Goal: Task Accomplishment & Management: Complete application form

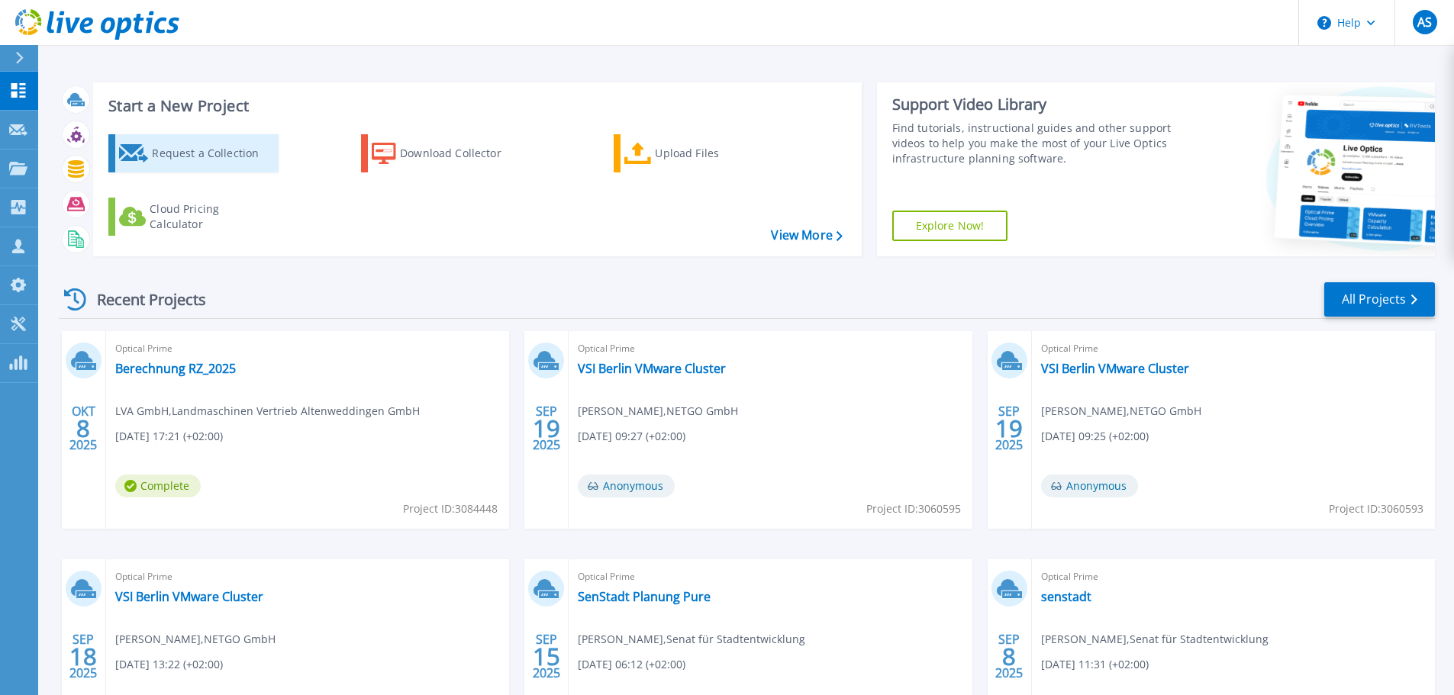
click at [214, 150] on div "Request a Collection" at bounding box center [213, 153] width 122 height 31
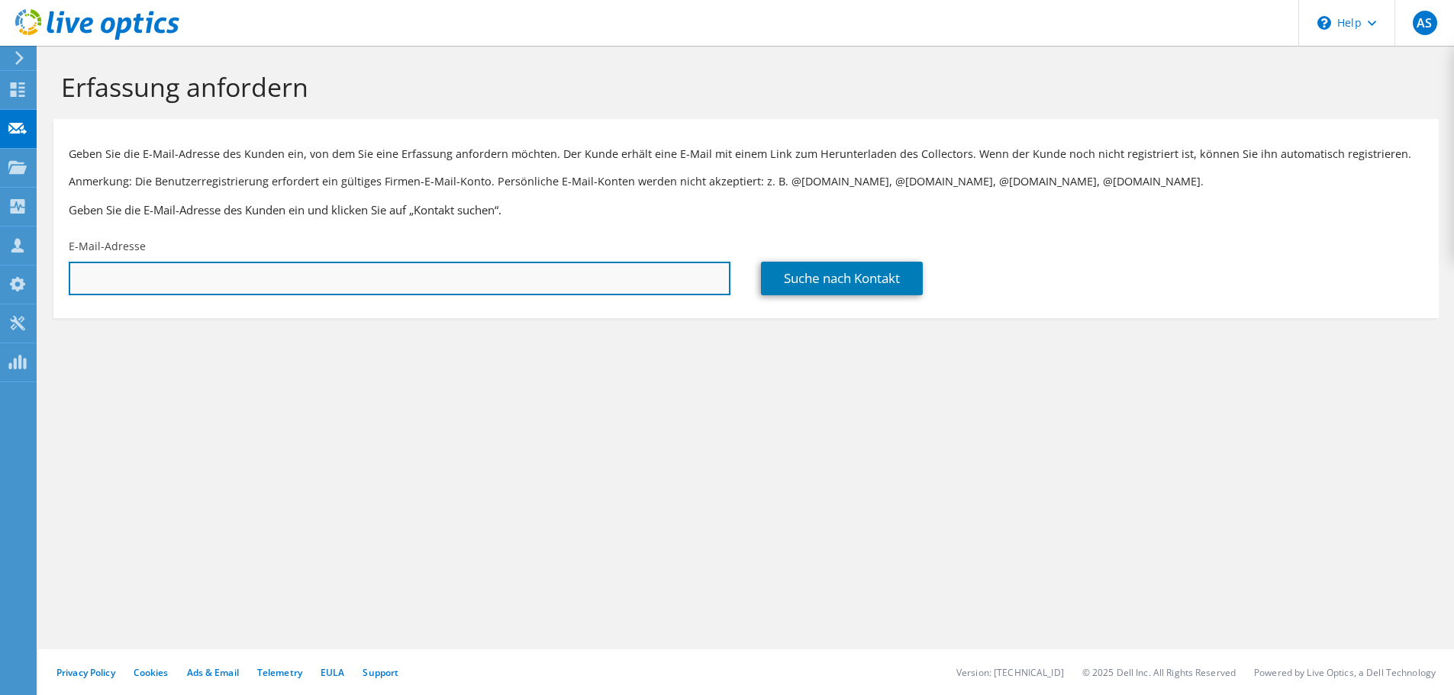
click at [282, 282] on input "text" at bounding box center [400, 279] width 662 height 34
paste input "alexander.aust@netgo.de"
type input "alexander.aust@netgo.de"
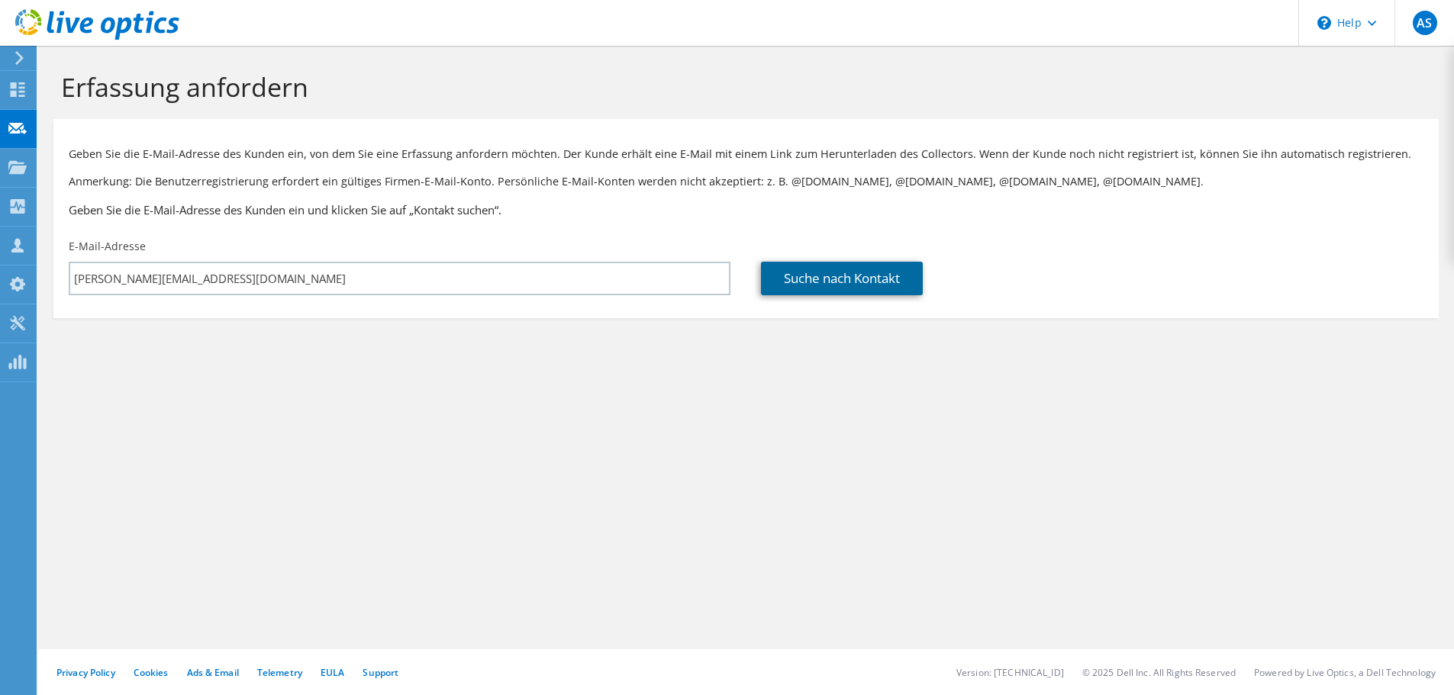
click at [847, 271] on link "Suche nach Kontakt" at bounding box center [842, 279] width 162 height 34
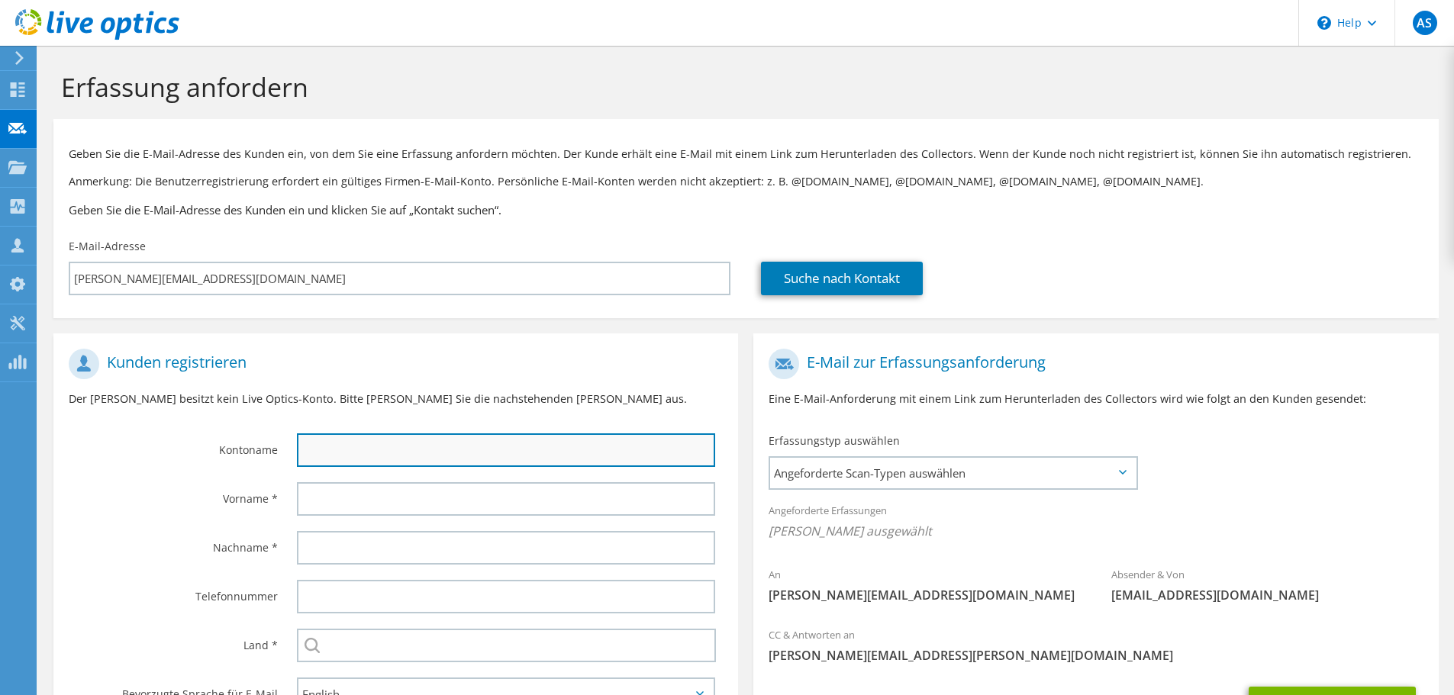
click at [405, 454] on input "text" at bounding box center [506, 451] width 418 height 34
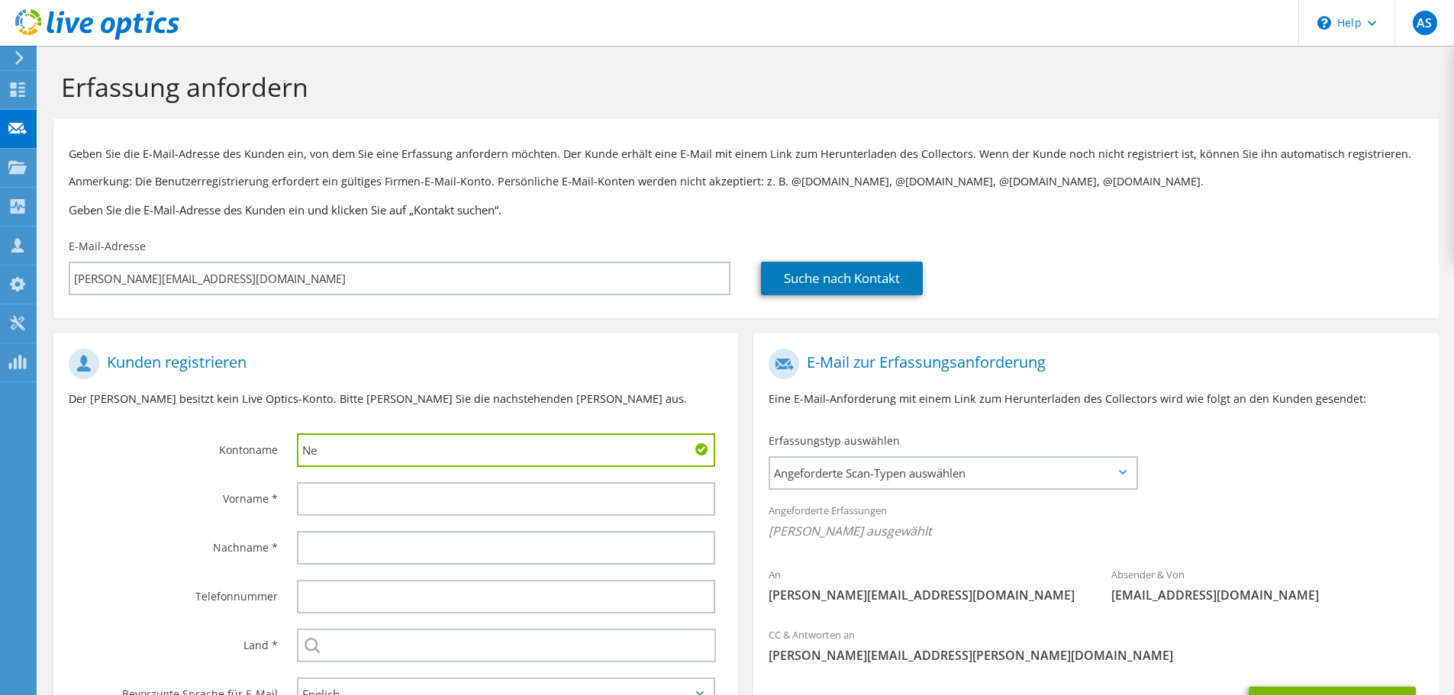
type input "N"
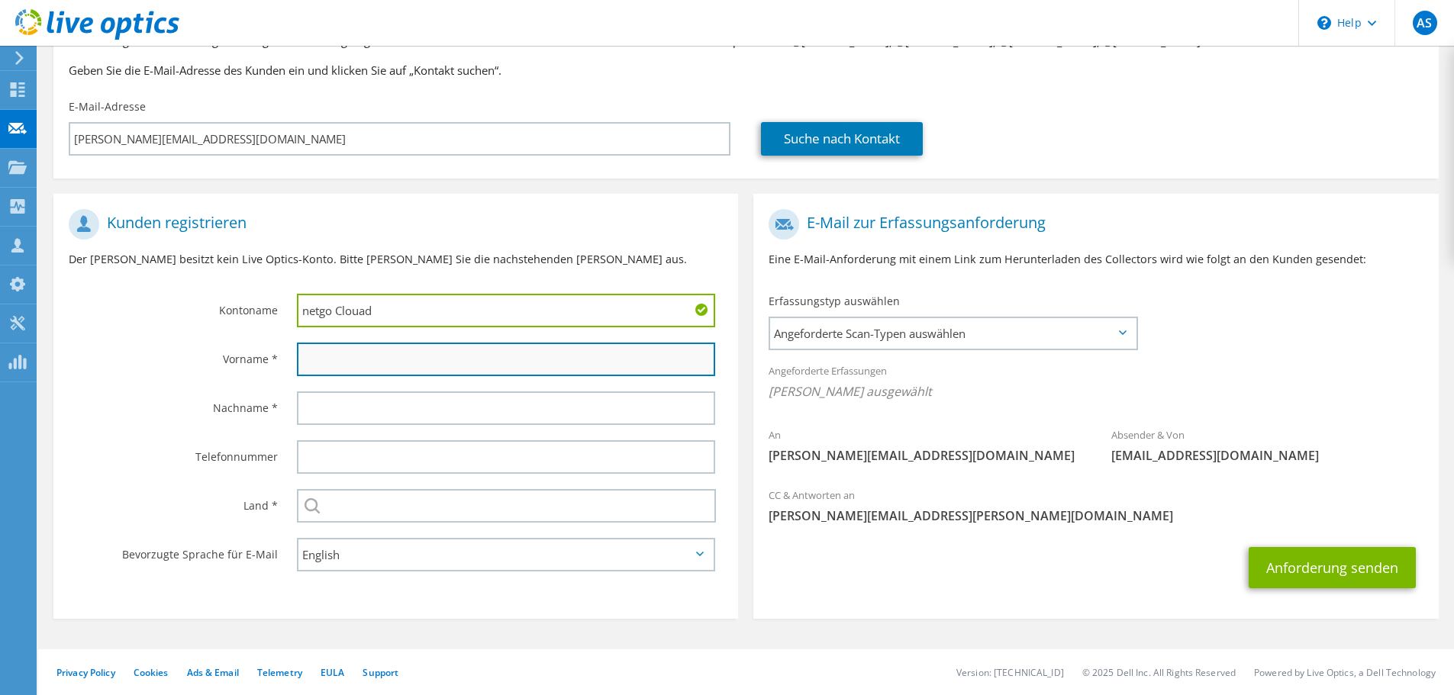
click at [394, 356] on input "text" at bounding box center [506, 360] width 418 height 34
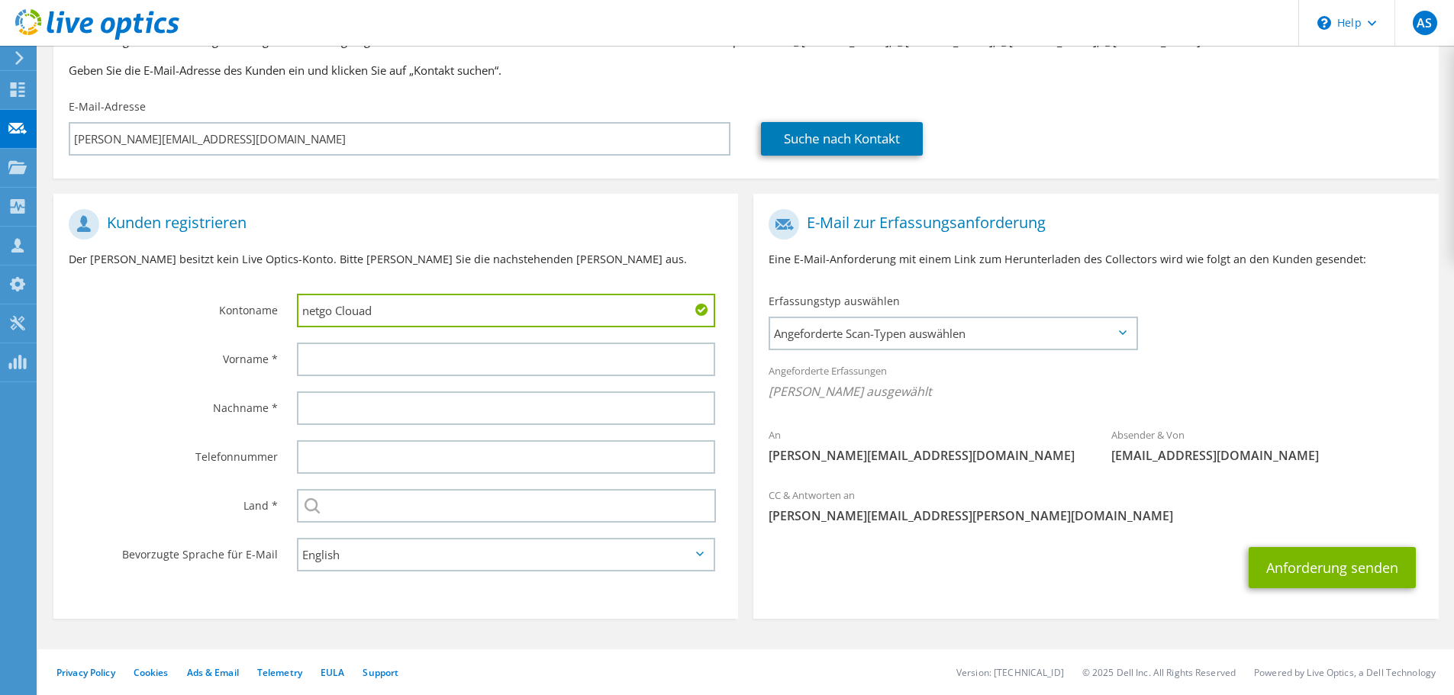
click at [370, 308] on input "netgo Clouad" at bounding box center [506, 311] width 418 height 34
type input "netgo Cloud"
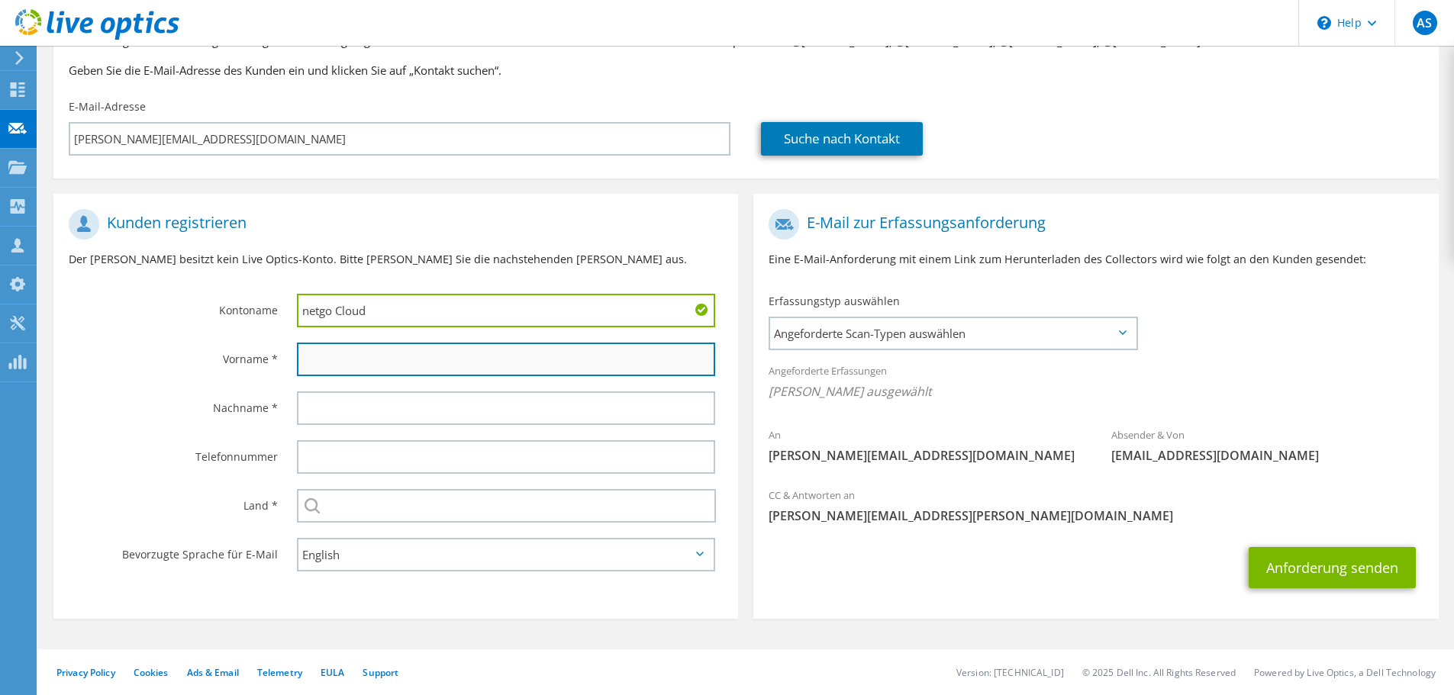
click at [382, 351] on input "text" at bounding box center [506, 360] width 418 height 34
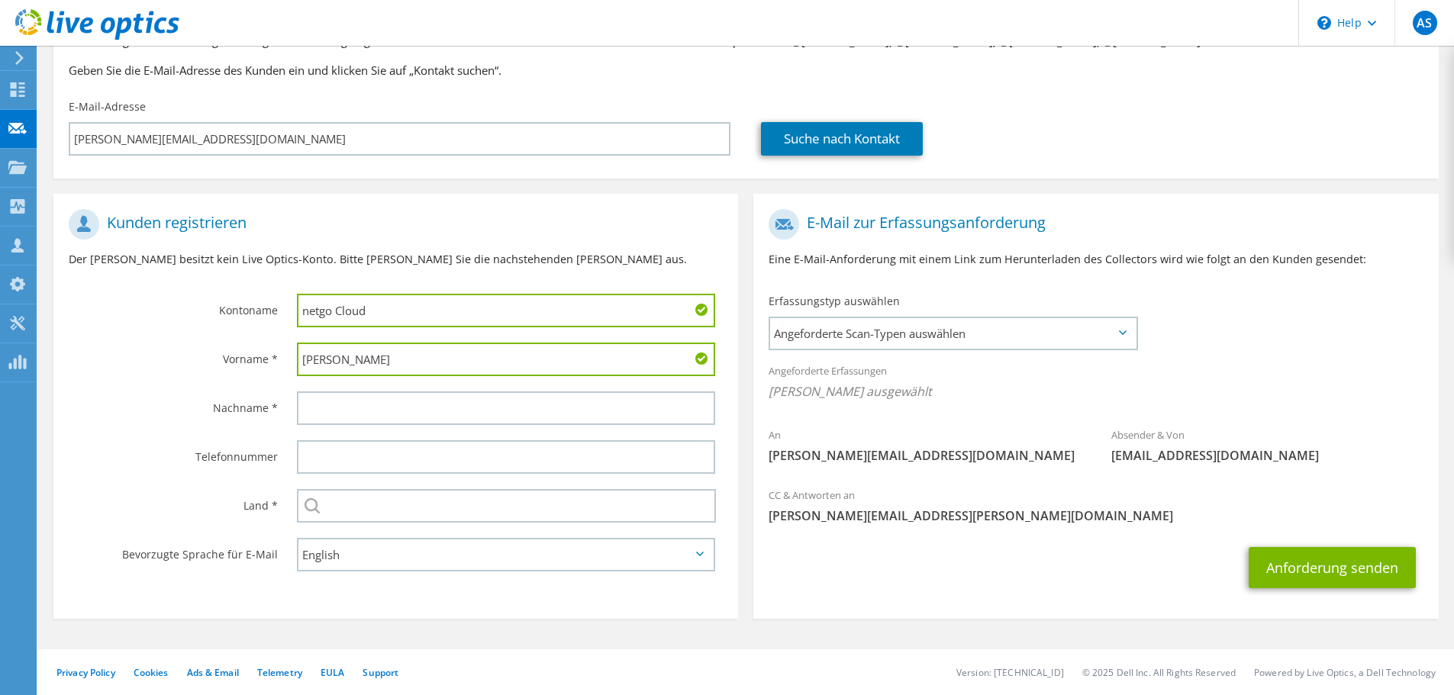
type input "Alexander"
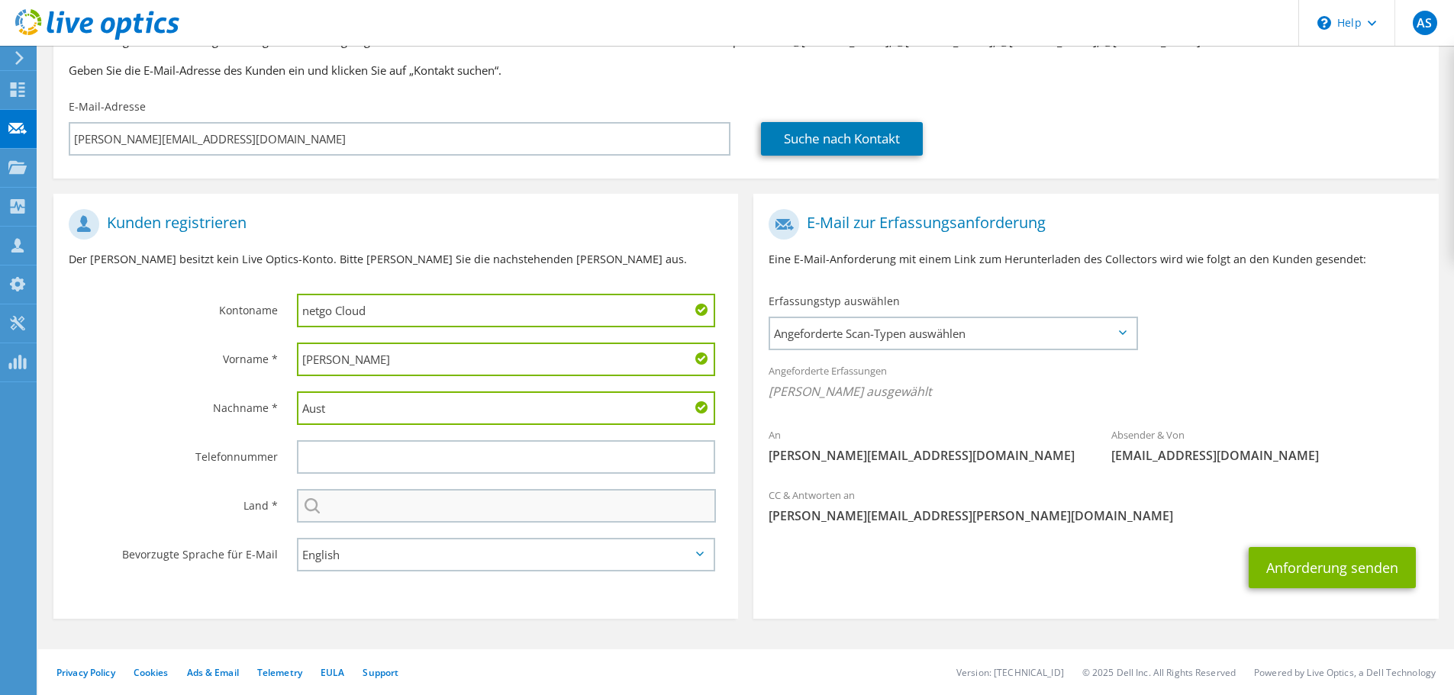
type input "Aust"
click at [392, 501] on input "text" at bounding box center [506, 506] width 419 height 34
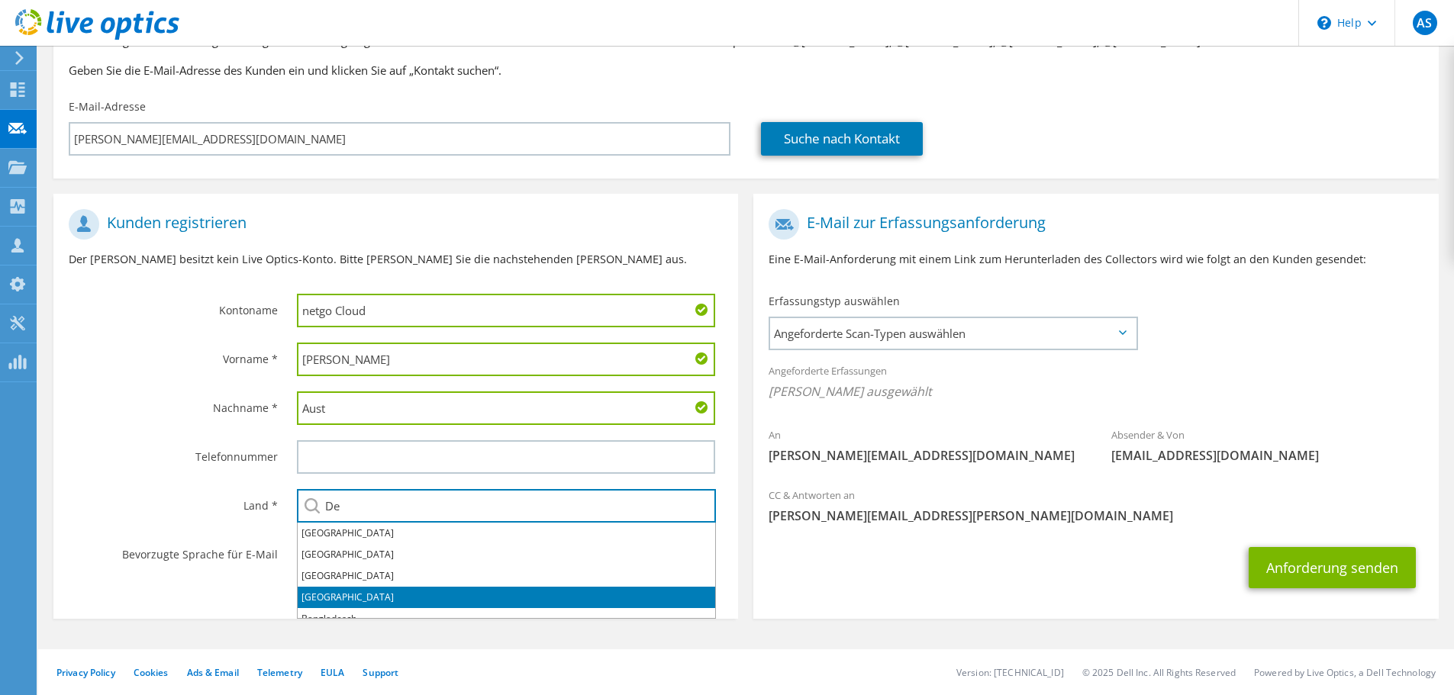
click at [354, 595] on li "Deutschland" at bounding box center [507, 597] width 418 height 21
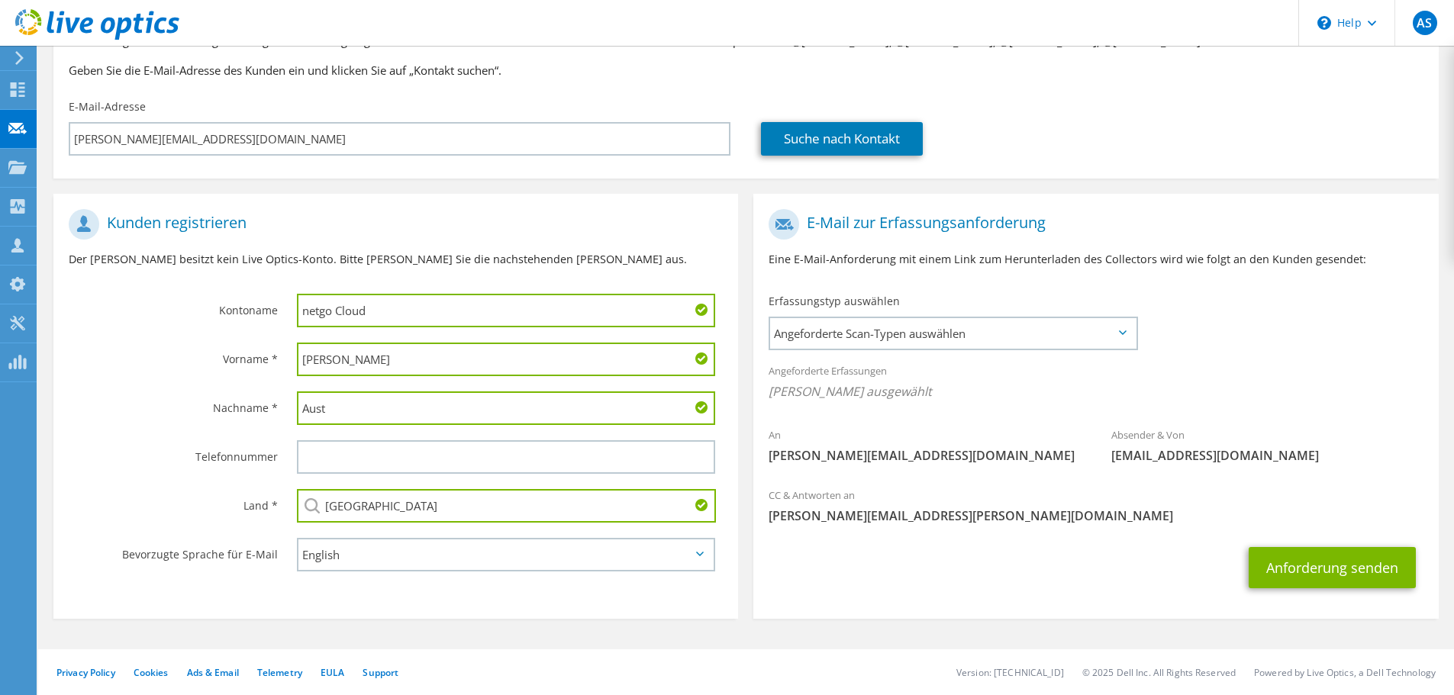
type input "Deutschland"
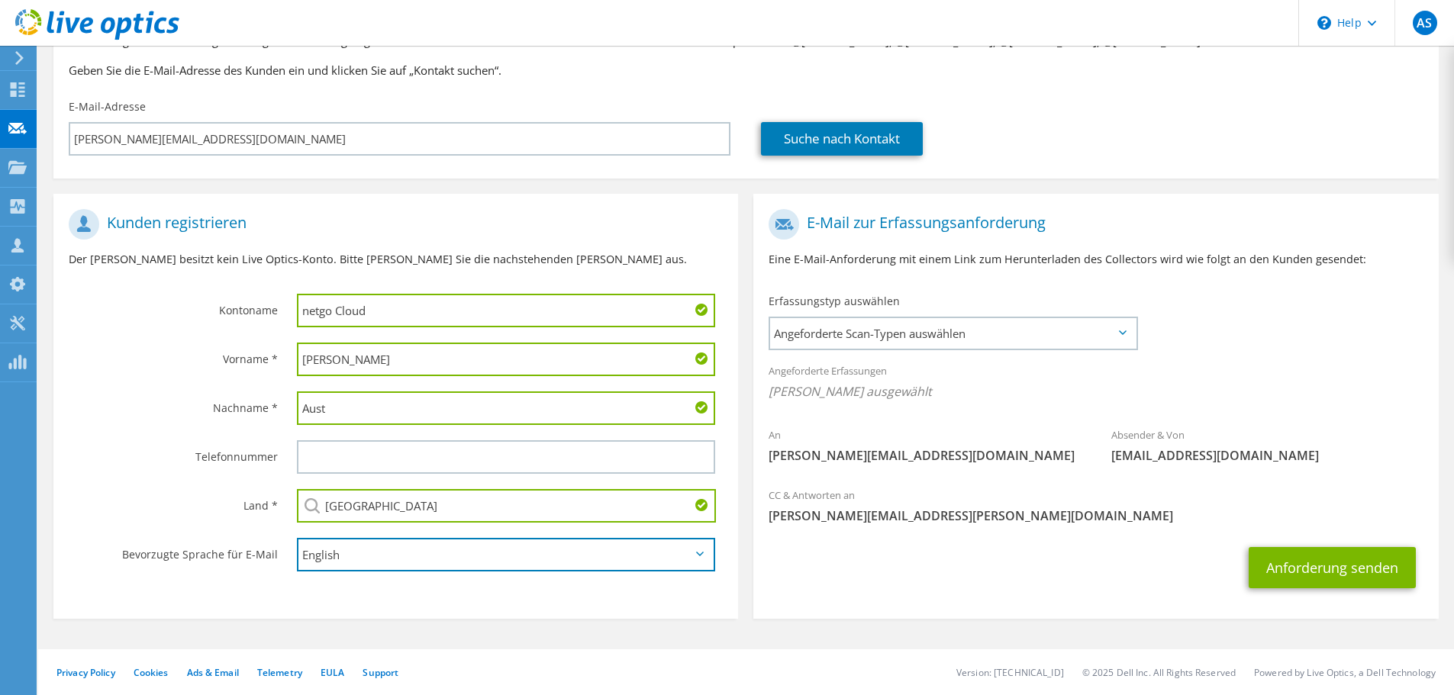
click at [358, 566] on select "English Deutsch Español Français Italiano Polski Português Русский 한국어 中文 日本語" at bounding box center [506, 555] width 418 height 34
select select "de-DE"
click at [297, 538] on select "English Deutsch Español Français Italiano Polski Português Русский 한국어 中文 日本語" at bounding box center [506, 555] width 418 height 34
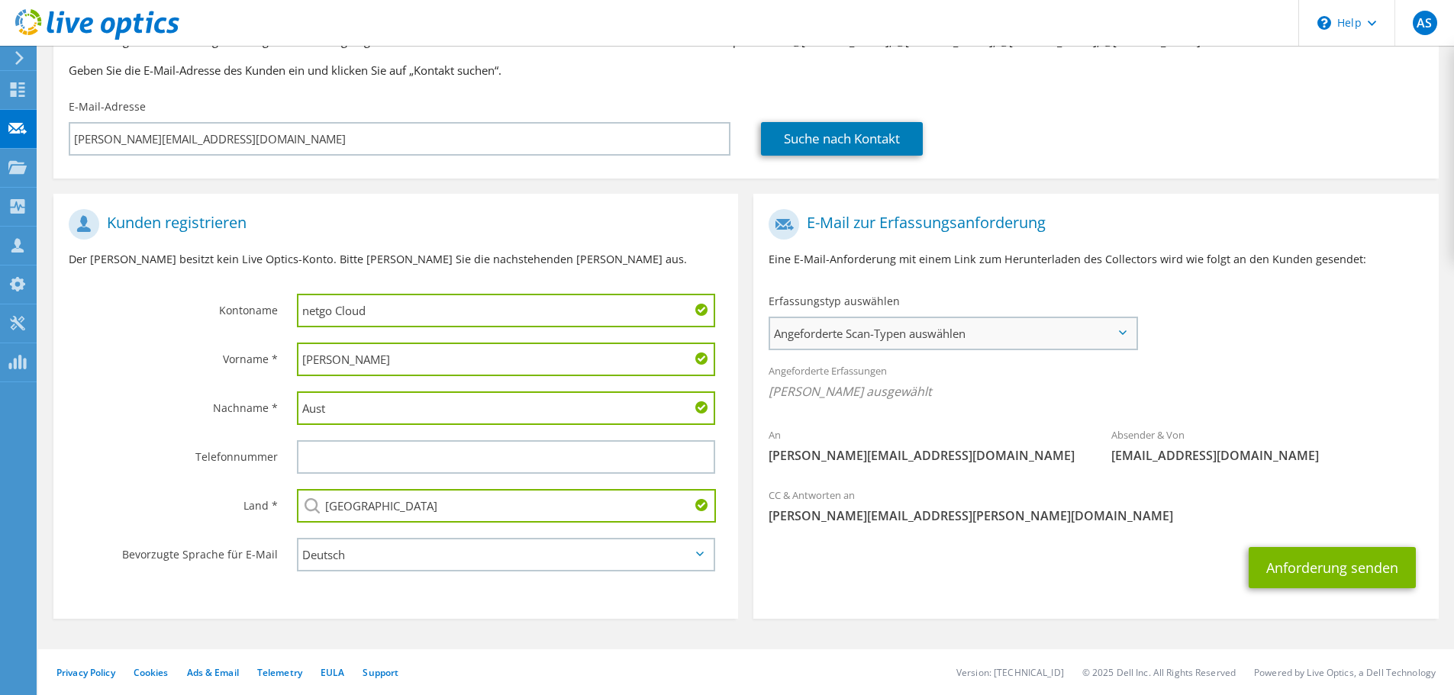
click at [986, 334] on span "Angeforderte Scan-Typen auswählen" at bounding box center [953, 333] width 366 height 31
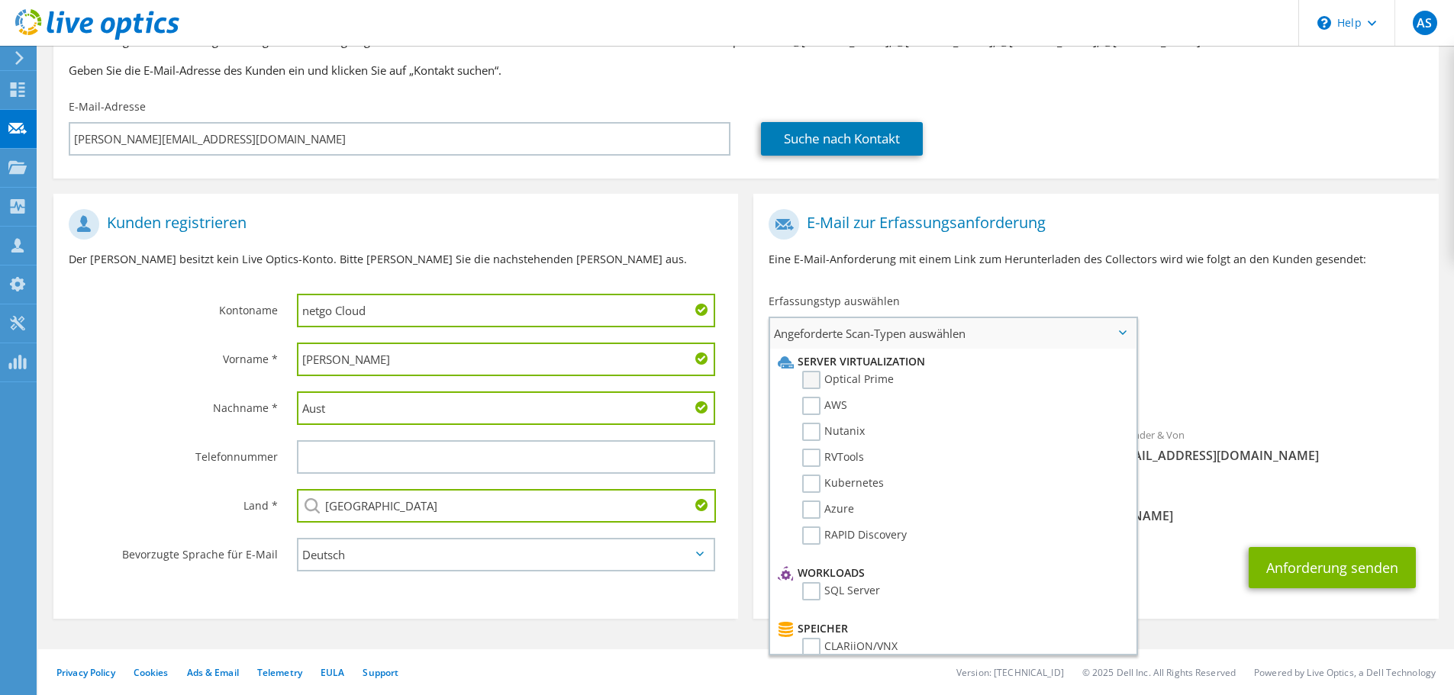
click at [819, 380] on label "Optical Prime" at bounding box center [848, 380] width 92 height 18
click at [0, 0] on input "Optical Prime" at bounding box center [0, 0] width 0 height 0
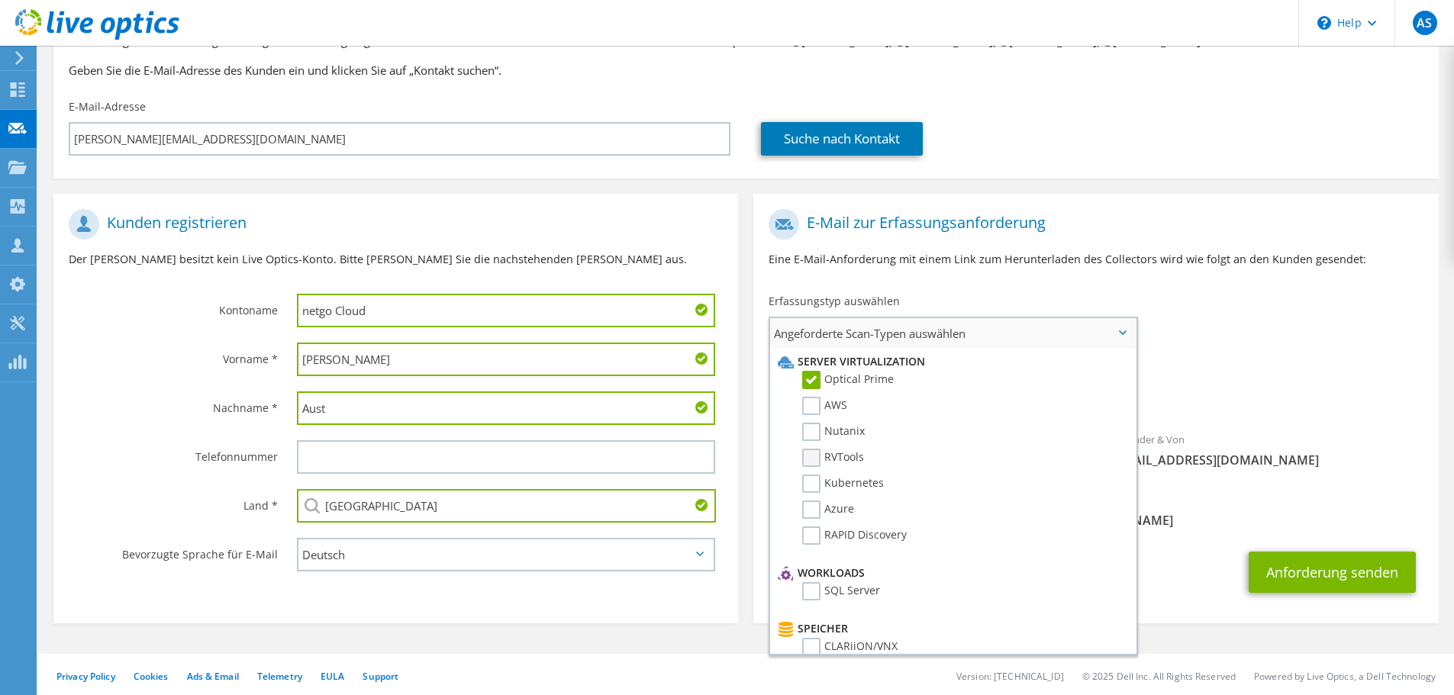
click at [812, 461] on label "RVTools" at bounding box center [833, 458] width 62 height 18
click at [0, 0] on input "RVTools" at bounding box center [0, 0] width 0 height 0
click at [1233, 318] on div "An alexander.aust@netgo.de Absender & Von liveoptics@liveoptics.com" at bounding box center [1095, 343] width 685 height 282
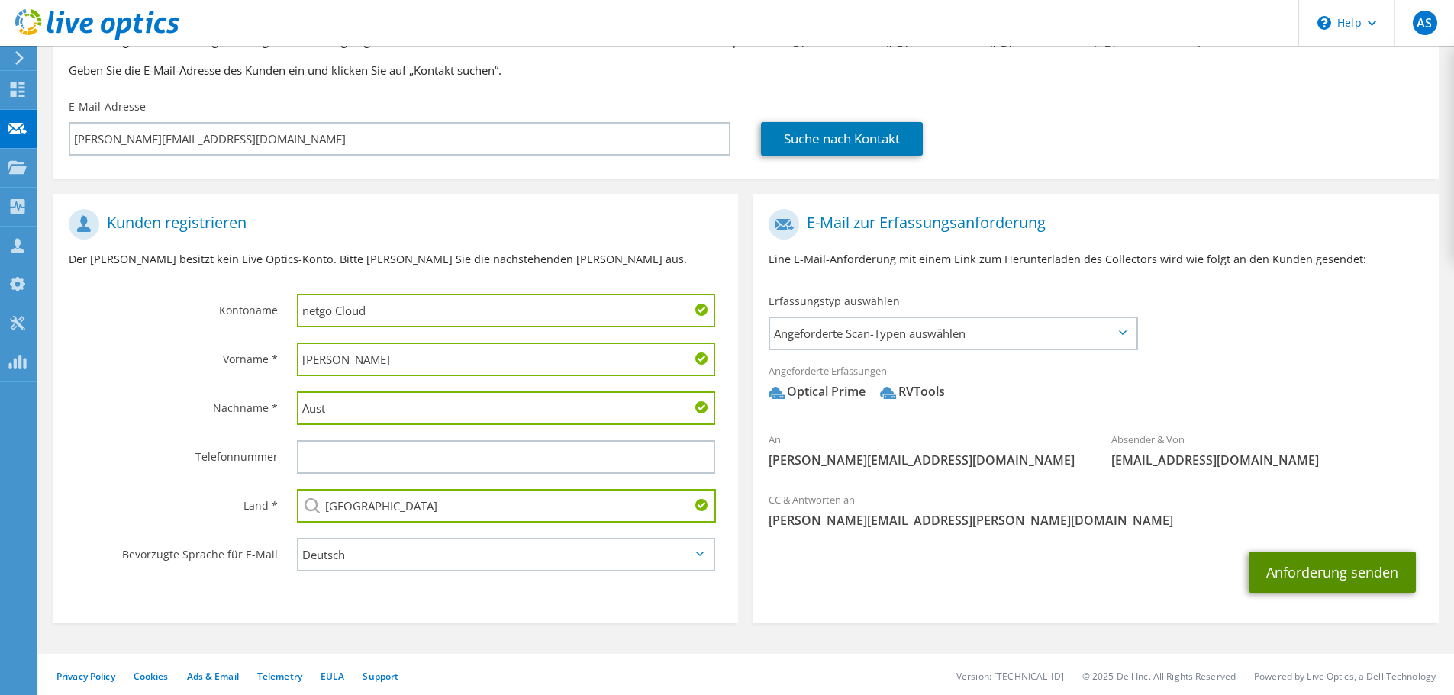
click at [1340, 577] on button "Anforderung senden" at bounding box center [1332, 572] width 167 height 41
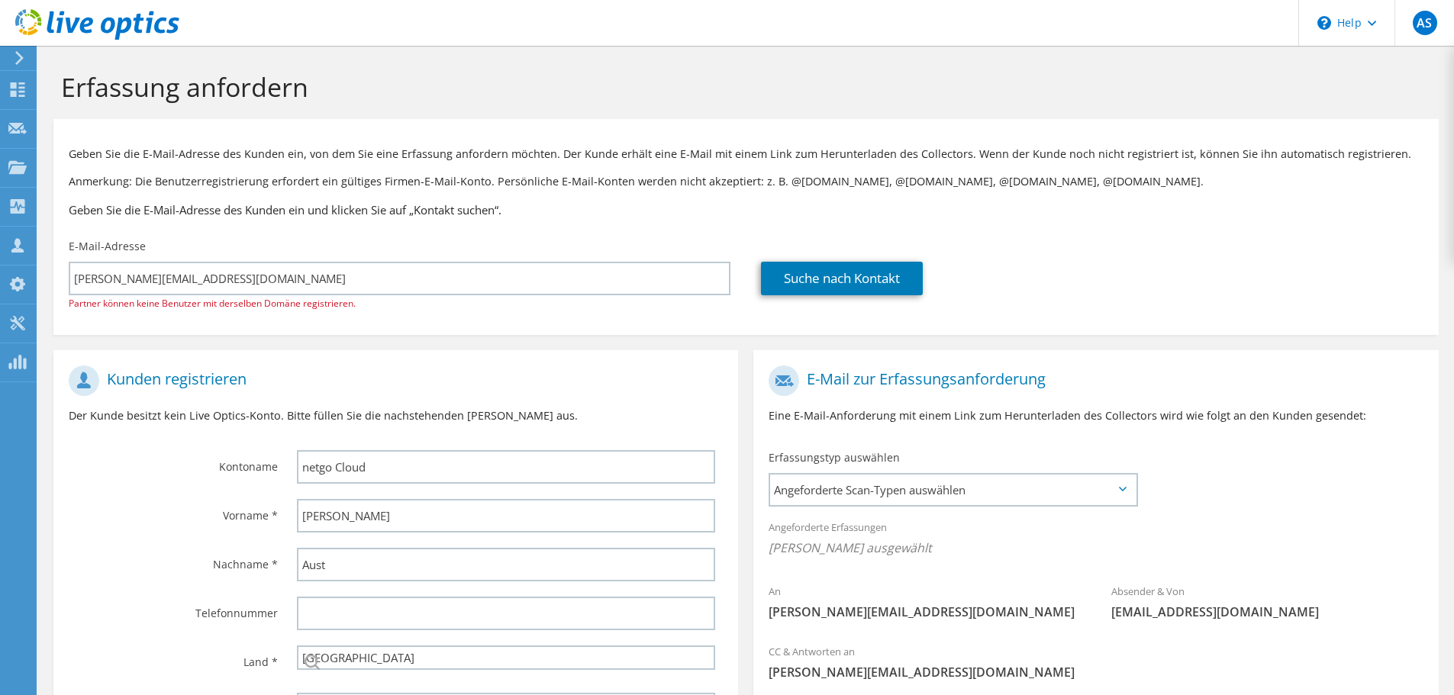
select select "56"
click at [91, 204] on div "Collectoren" at bounding box center [81, 207] width 91 height 38
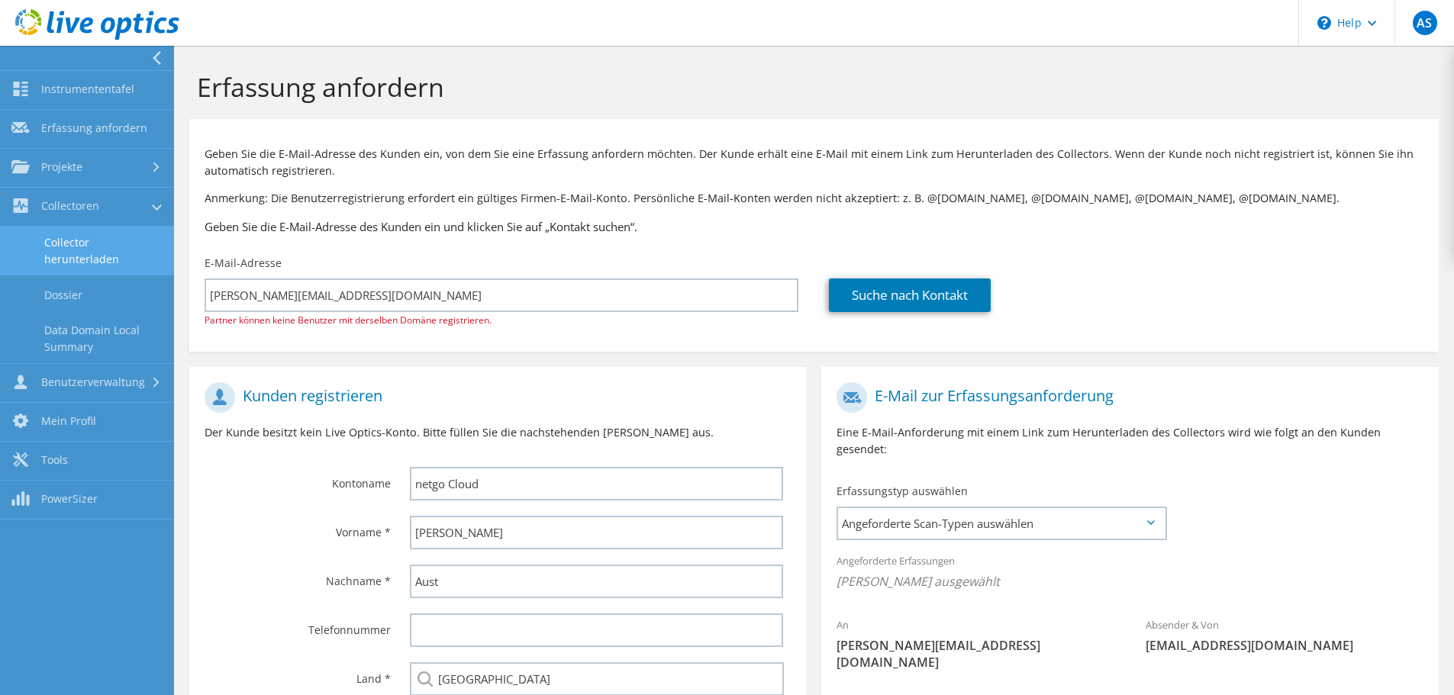
click at [95, 257] on link "Collector herunterladen" at bounding box center [87, 251] width 174 height 49
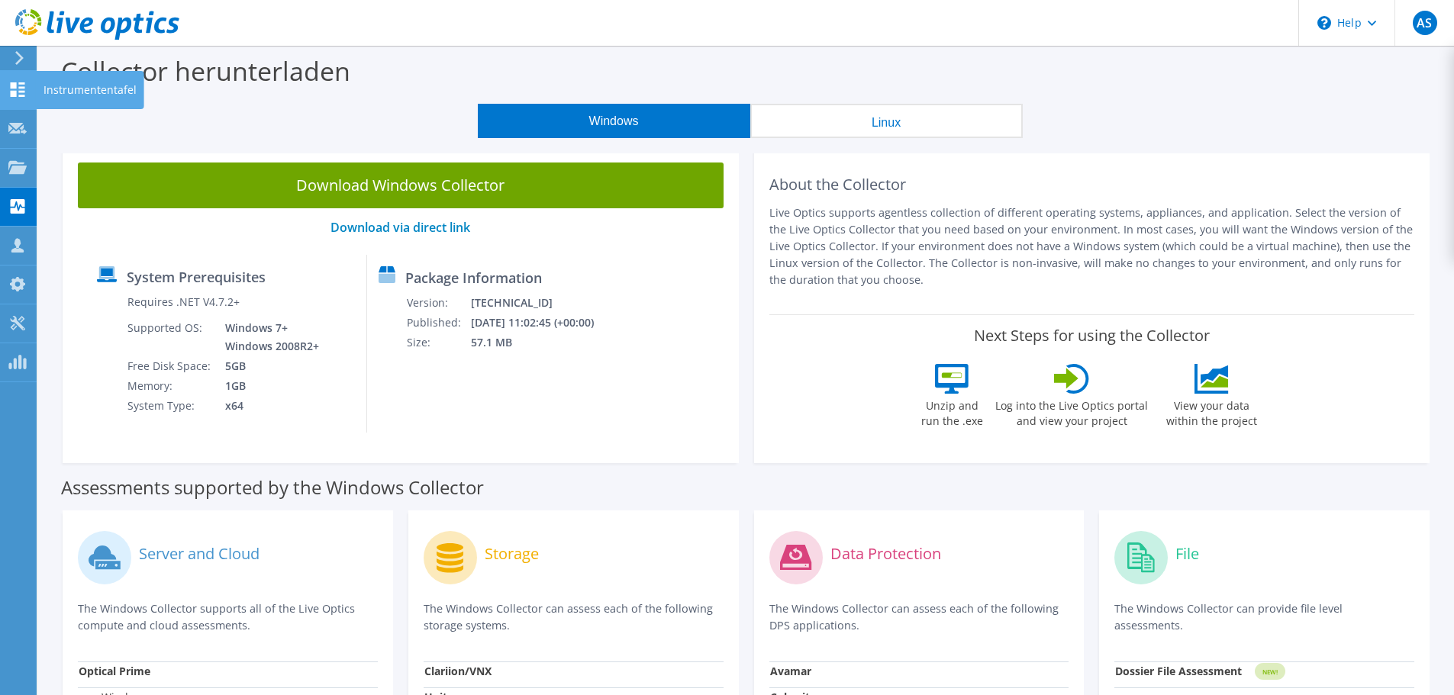
click at [18, 90] on icon at bounding box center [17, 89] width 18 height 15
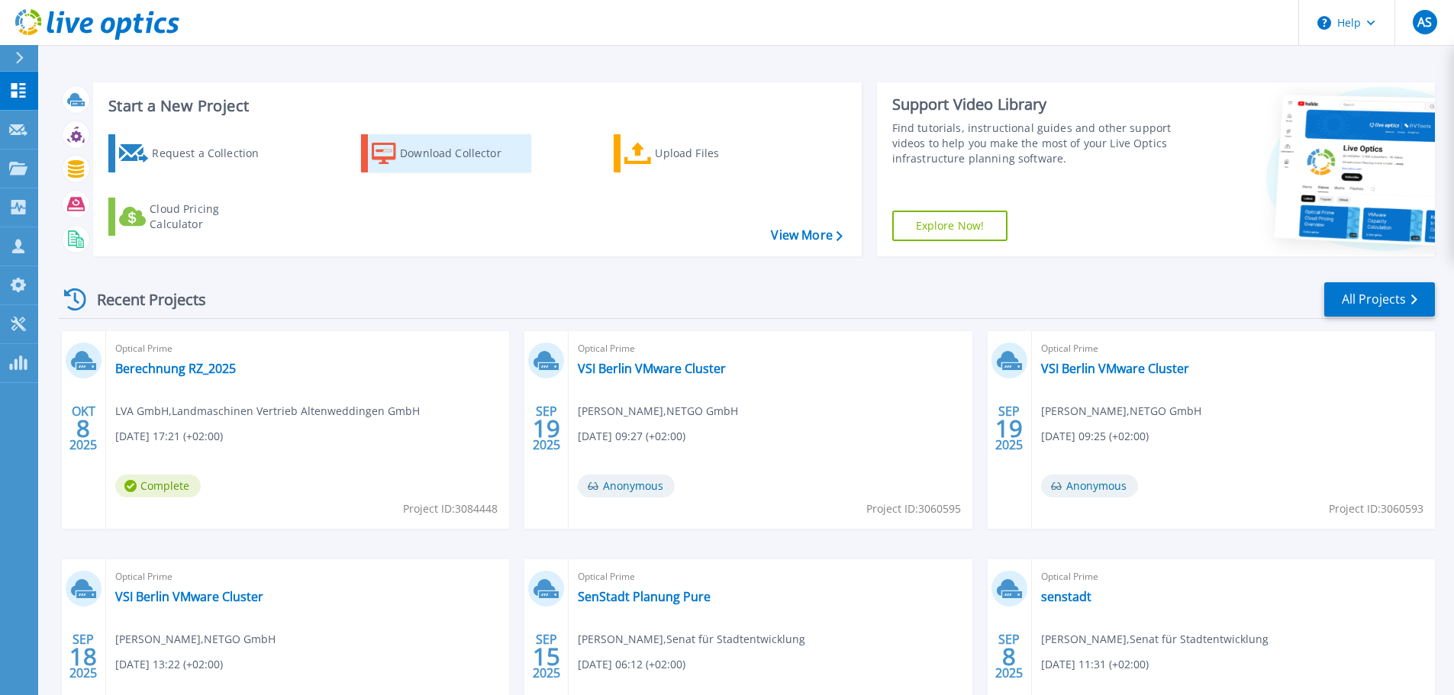
click at [424, 150] on div "Download Collector" at bounding box center [461, 153] width 122 height 31
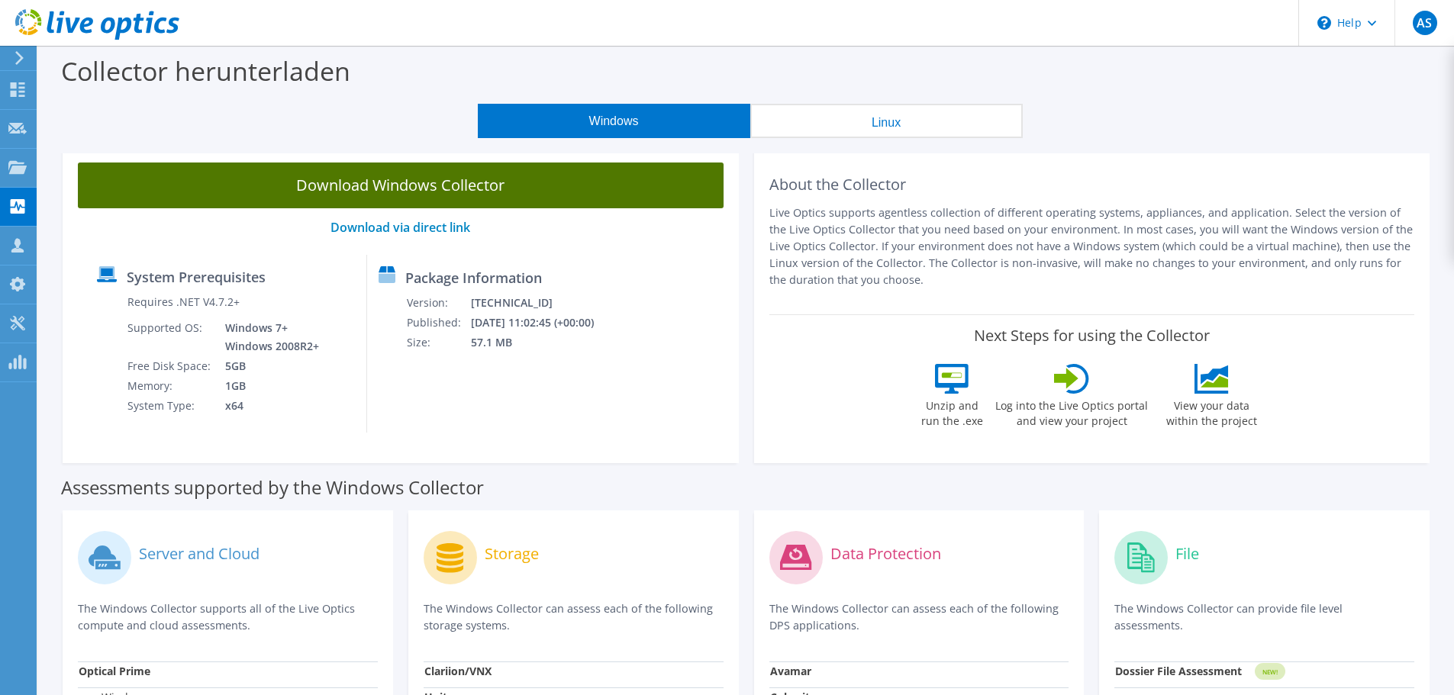
click at [414, 191] on link "Download Windows Collector" at bounding box center [401, 186] width 646 height 46
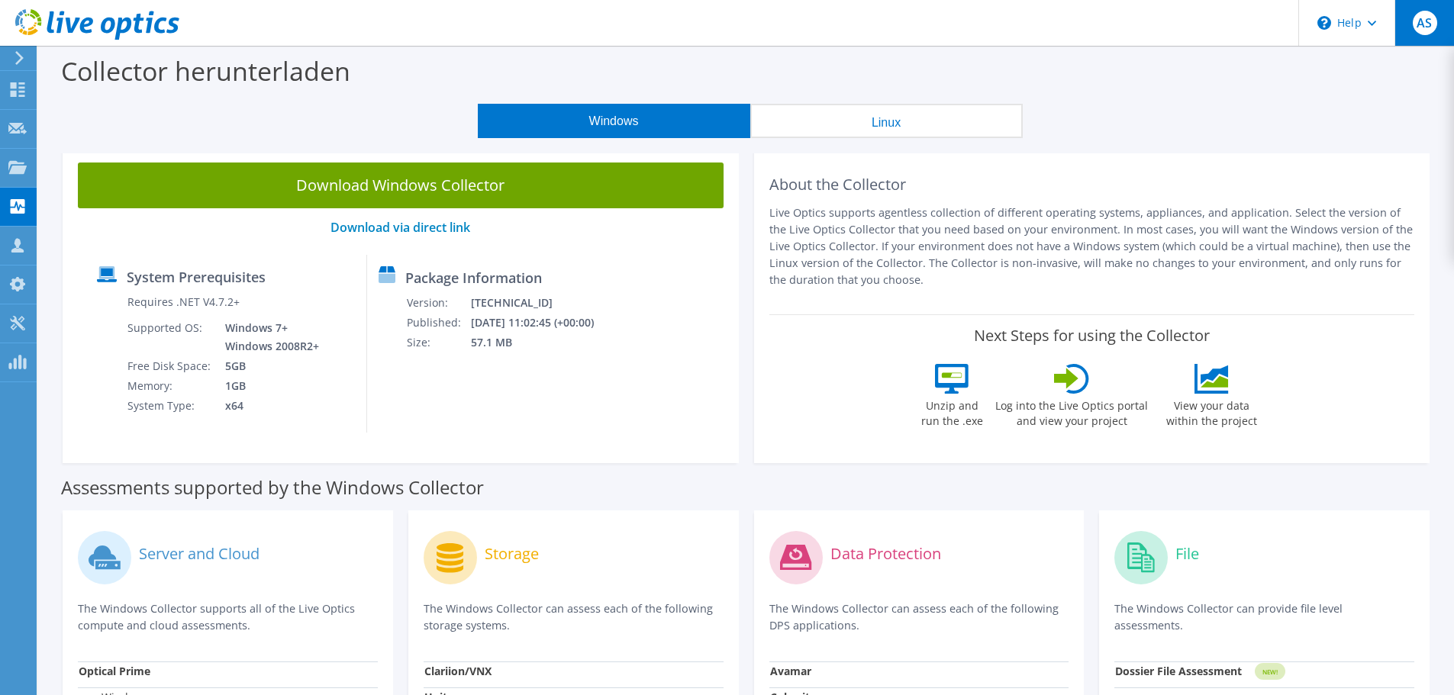
click at [1439, 17] on div "AS" at bounding box center [1425, 23] width 60 height 46
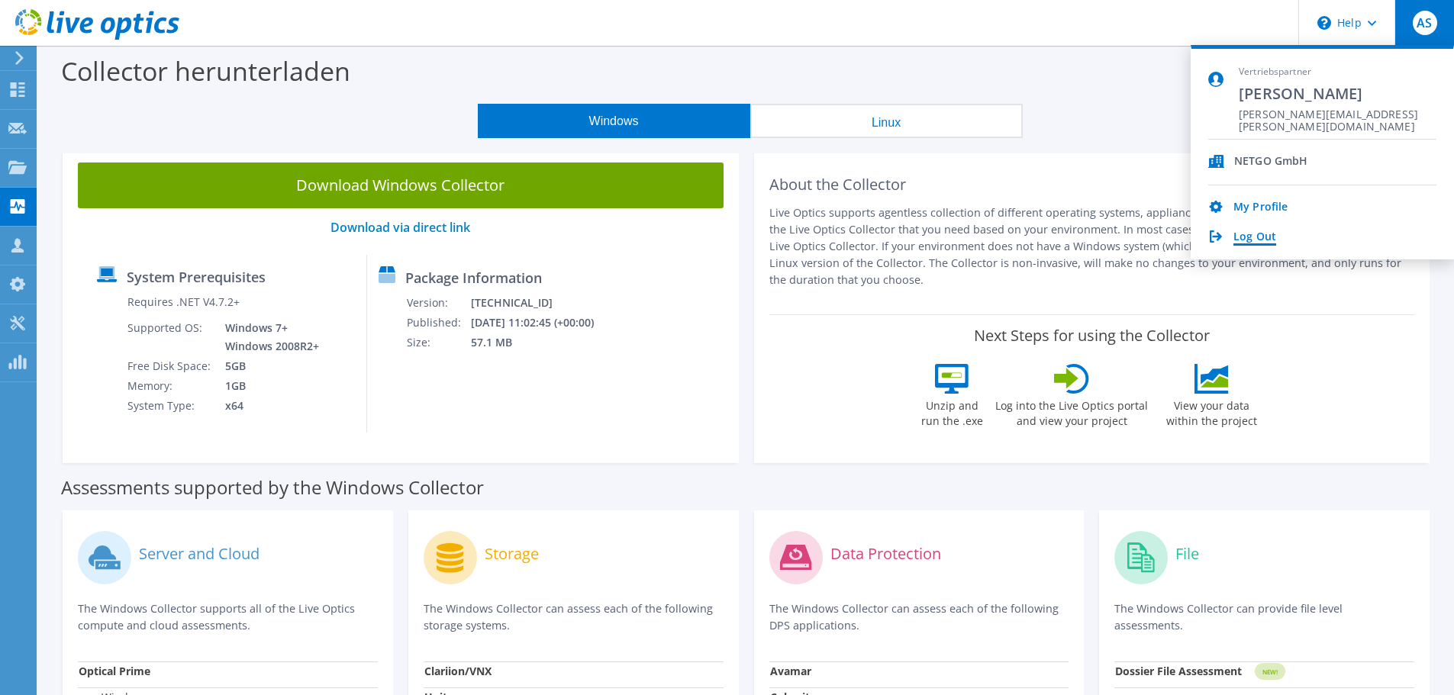
click at [1258, 238] on link "Log Out" at bounding box center [1254, 238] width 43 height 15
